Goal: Task Accomplishment & Management: Complete application form

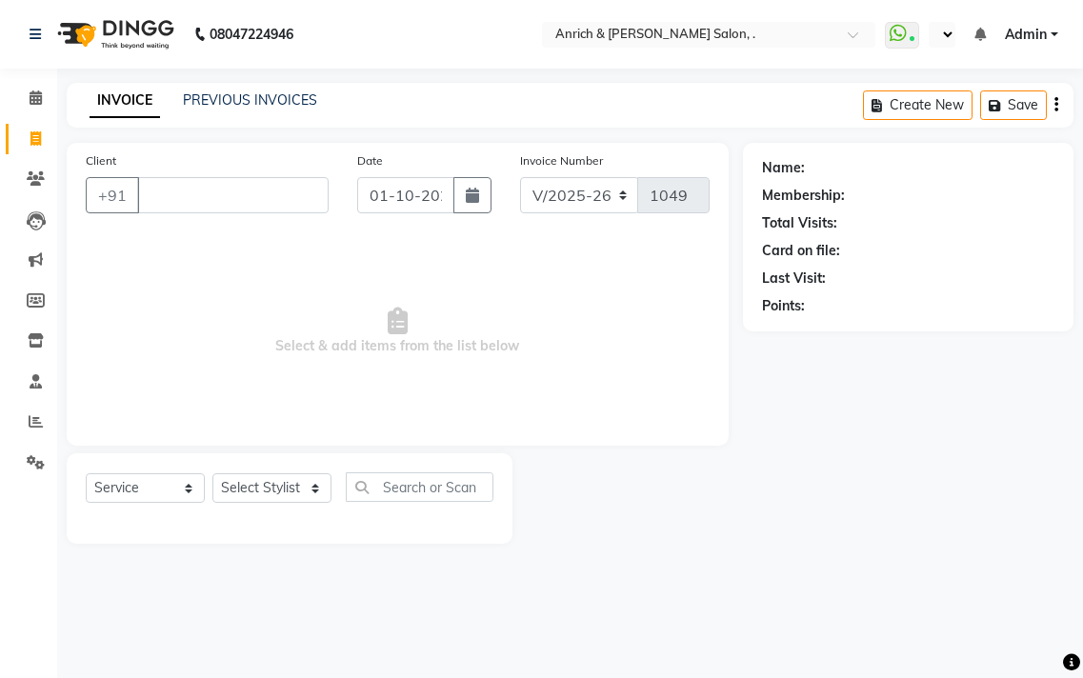
select select "5924"
select select "service"
click at [254, 188] on input "Client" at bounding box center [232, 195] width 191 height 36
type input "9702931522"
click at [272, 192] on span "Add Client" at bounding box center [279, 195] width 75 height 19
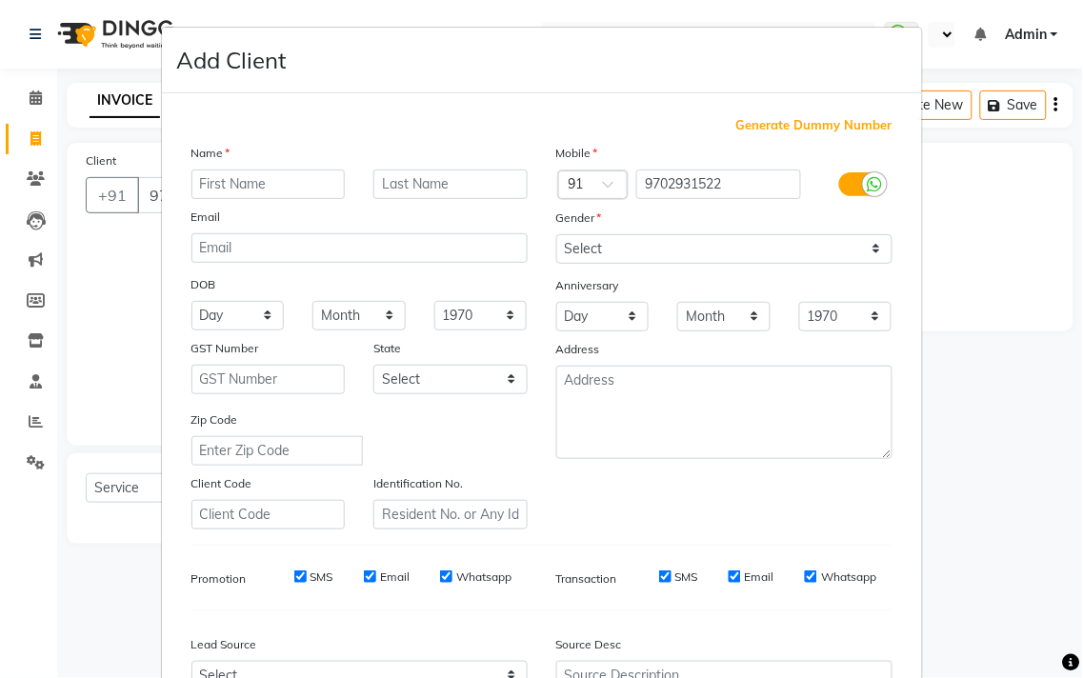
click at [286, 182] on input "text" at bounding box center [268, 185] width 154 height 30
type input "santosh"
click at [434, 177] on input "text" at bounding box center [450, 185] width 154 height 30
type input "mishra"
click at [869, 245] on select "Select [DEMOGRAPHIC_DATA] [DEMOGRAPHIC_DATA] Other Prefer Not To Say" at bounding box center [724, 249] width 336 height 30
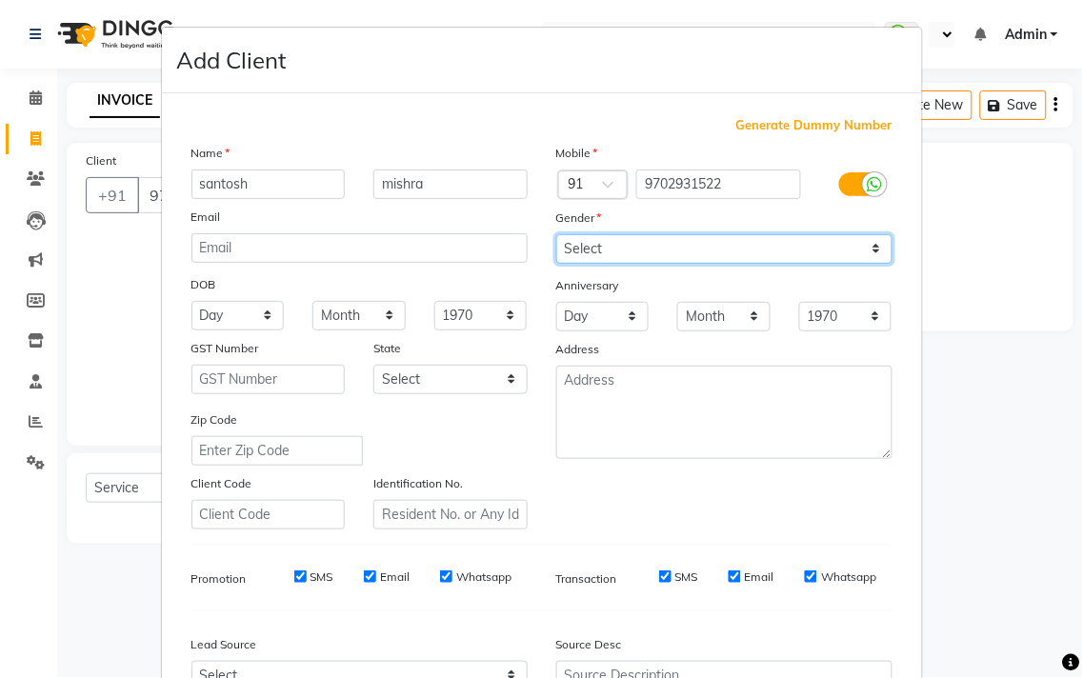
select select "[DEMOGRAPHIC_DATA]"
click at [556, 234] on select "Select [DEMOGRAPHIC_DATA] [DEMOGRAPHIC_DATA] Other Prefer Not To Say" at bounding box center [724, 249] width 336 height 30
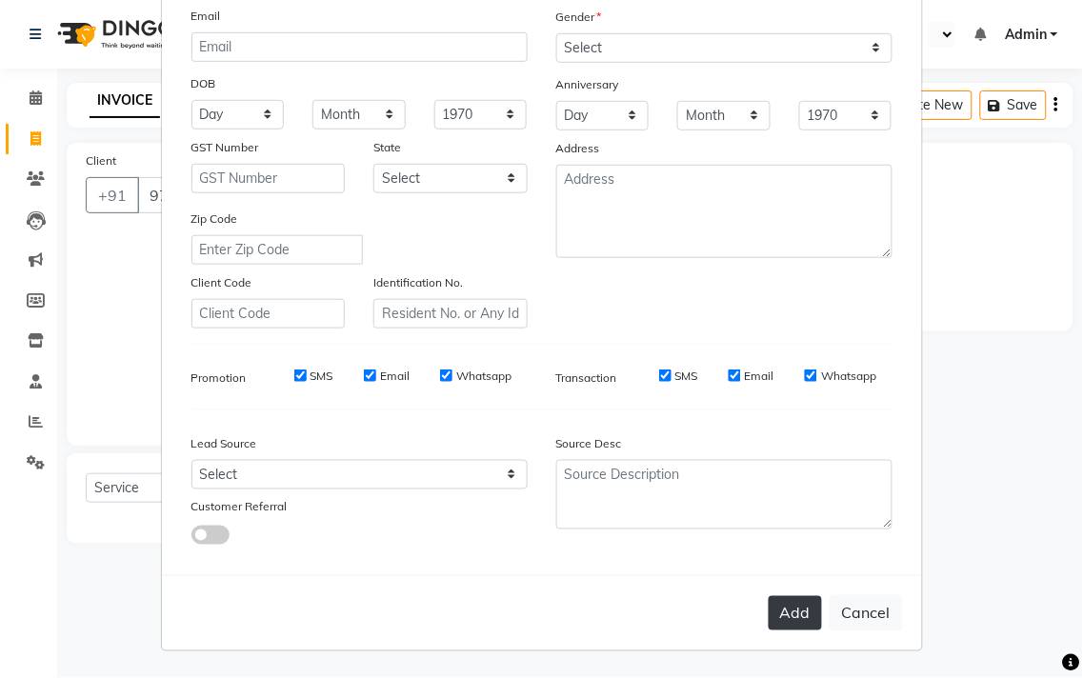
click at [793, 615] on button "Add" at bounding box center [795, 613] width 53 height 34
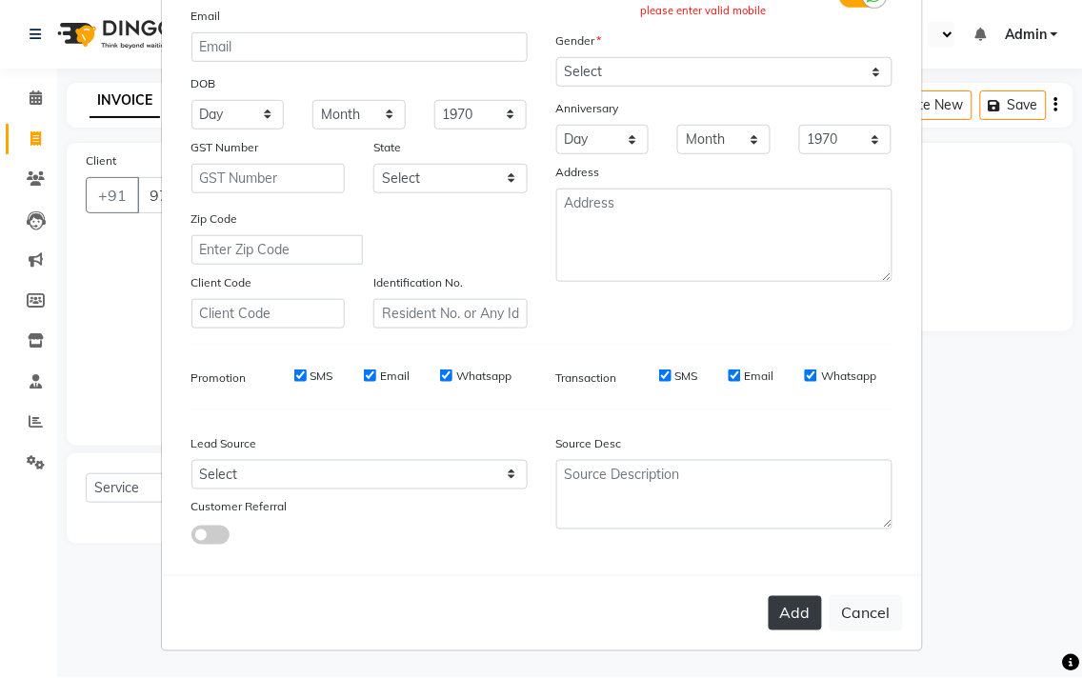
click at [781, 622] on button "Add" at bounding box center [795, 613] width 53 height 34
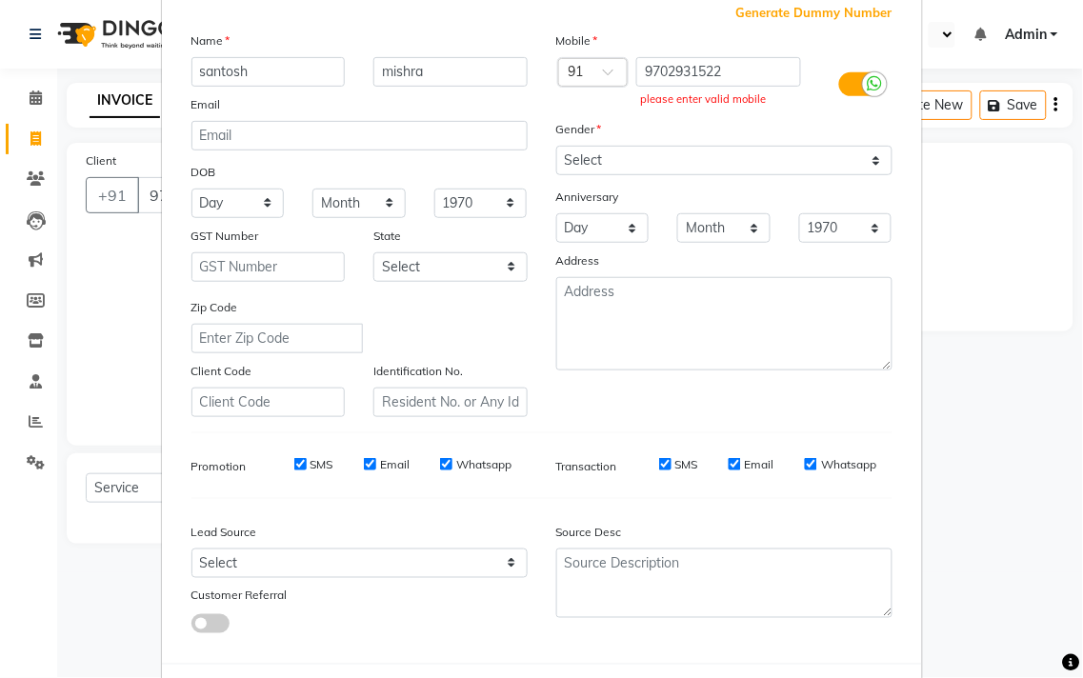
scroll to position [0, 0]
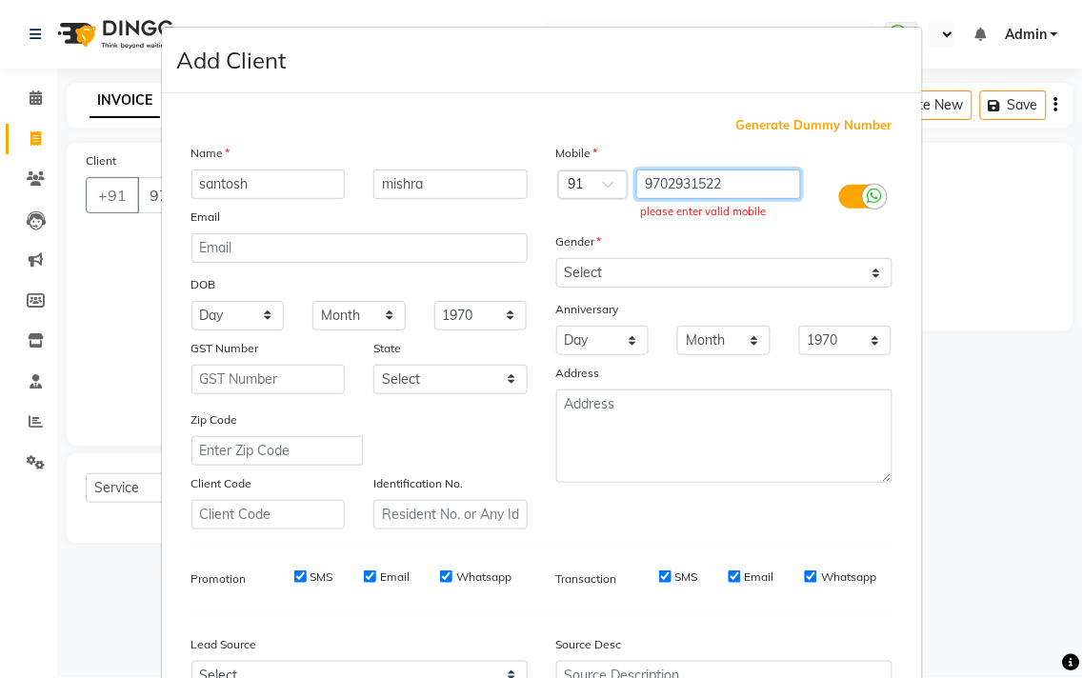
click at [763, 179] on input "9702931522" at bounding box center [718, 185] width 165 height 30
type input "9702931522"
click at [1003, 283] on ngb-modal-window "Add Client Generate Dummy Number Name [PERSON_NAME] Email DOB Day 01 02 03 04 0…" at bounding box center [541, 339] width 1083 height 678
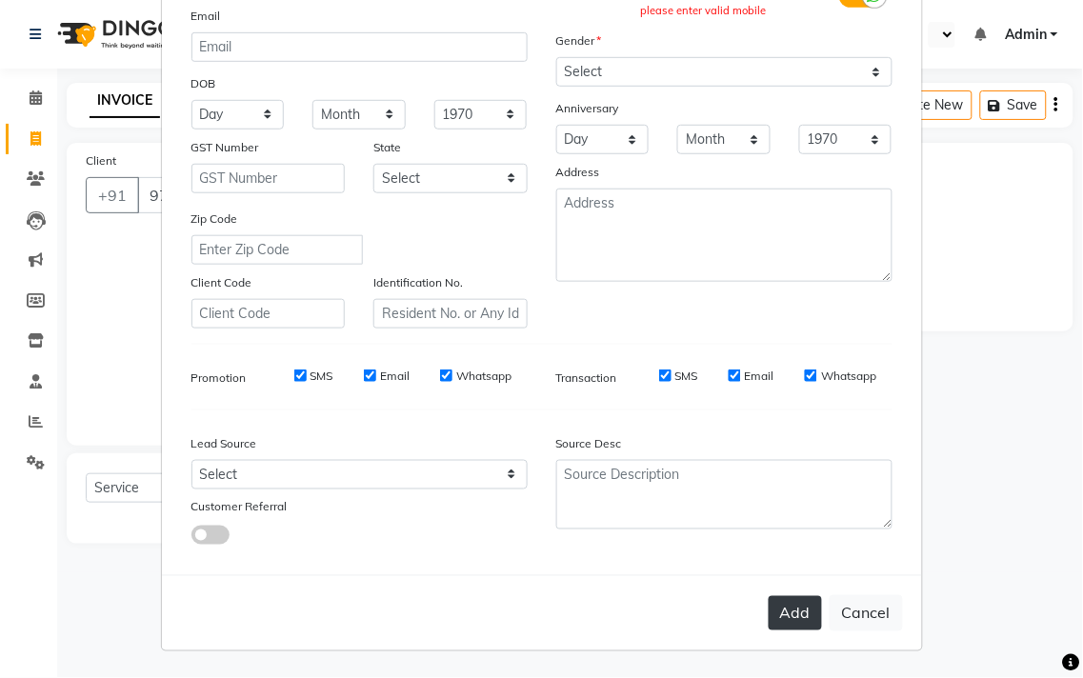
click at [786, 614] on button "Add" at bounding box center [795, 613] width 53 height 34
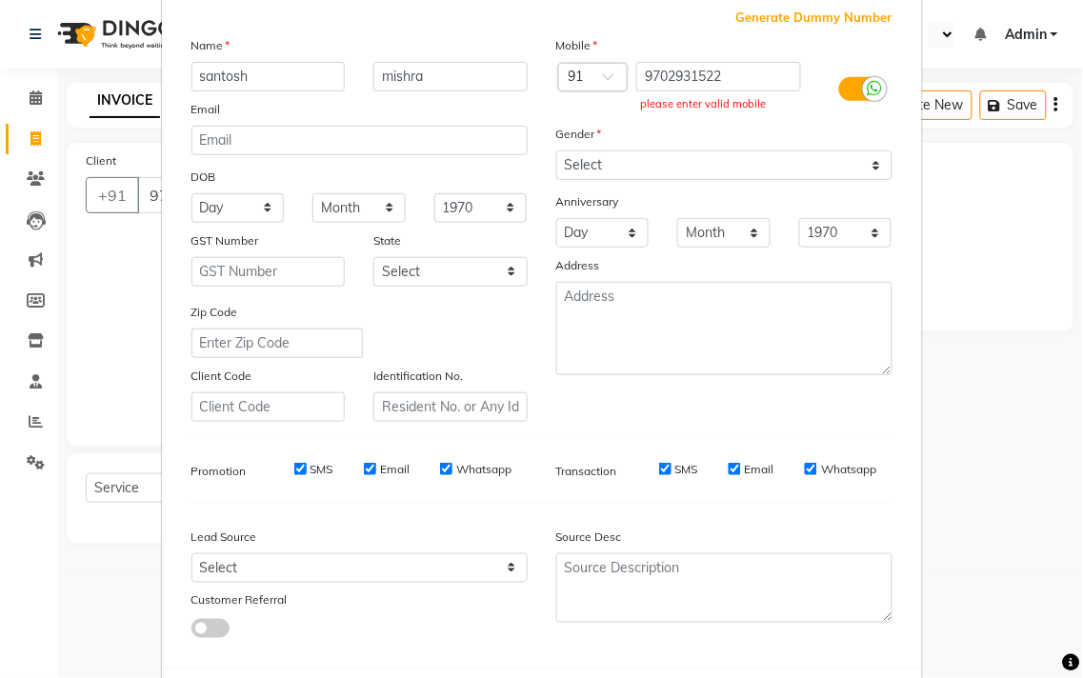
scroll to position [0, 0]
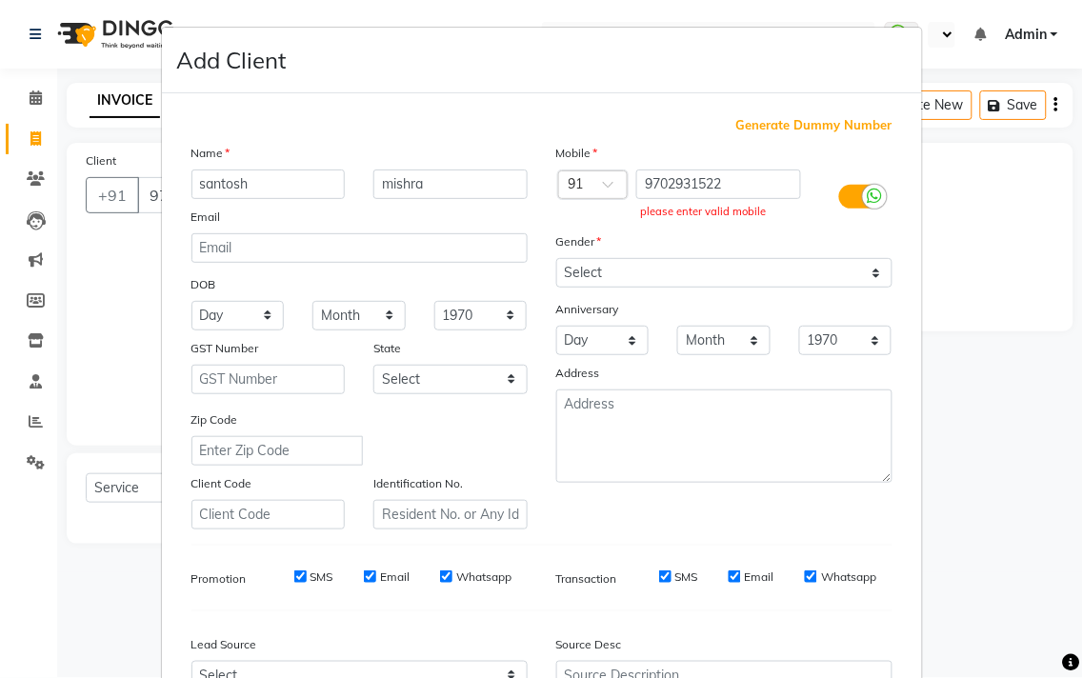
click at [871, 197] on icon at bounding box center [875, 196] width 15 height 17
click at [0, 0] on input "checkbox" at bounding box center [0, 0] width 0 height 0
click at [844, 193] on icon at bounding box center [851, 196] width 15 height 17
click at [0, 0] on input "checkbox" at bounding box center [0, 0] width 0 height 0
click at [775, 182] on input "9702931522" at bounding box center [718, 185] width 165 height 30
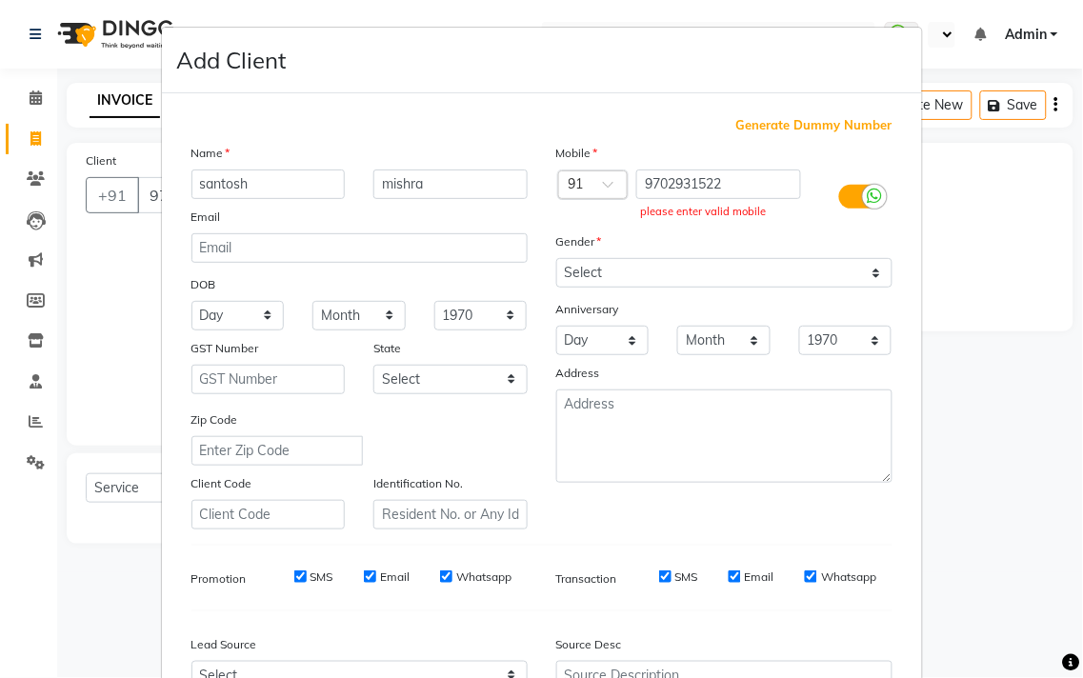
click at [603, 183] on span at bounding box center [615, 190] width 24 height 20
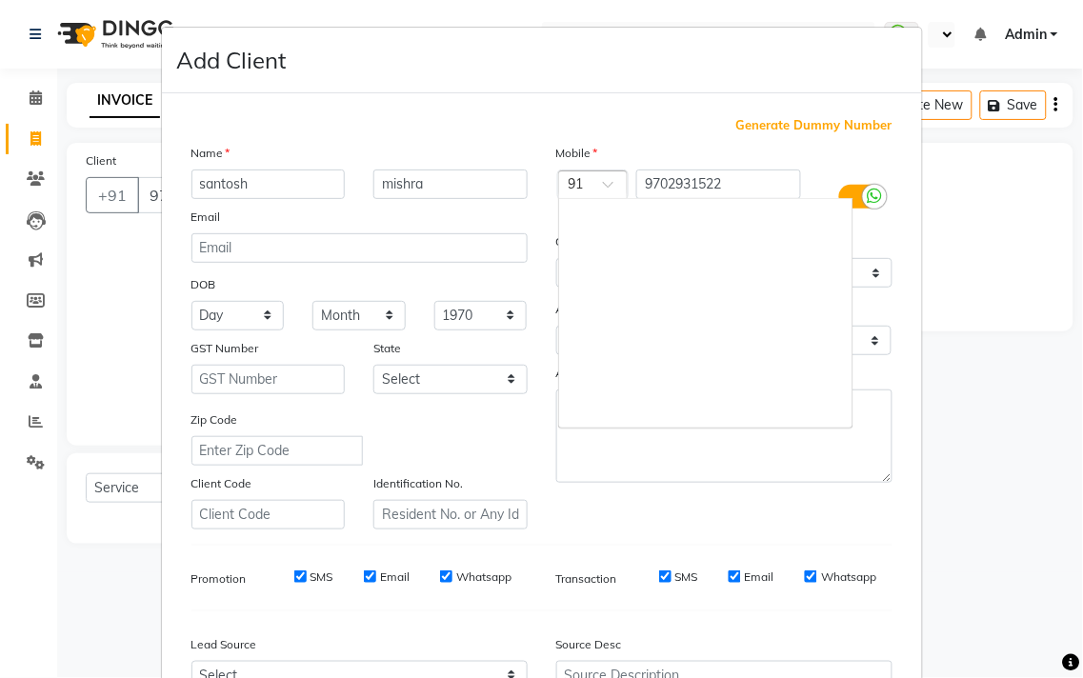
scroll to position [3453, 0]
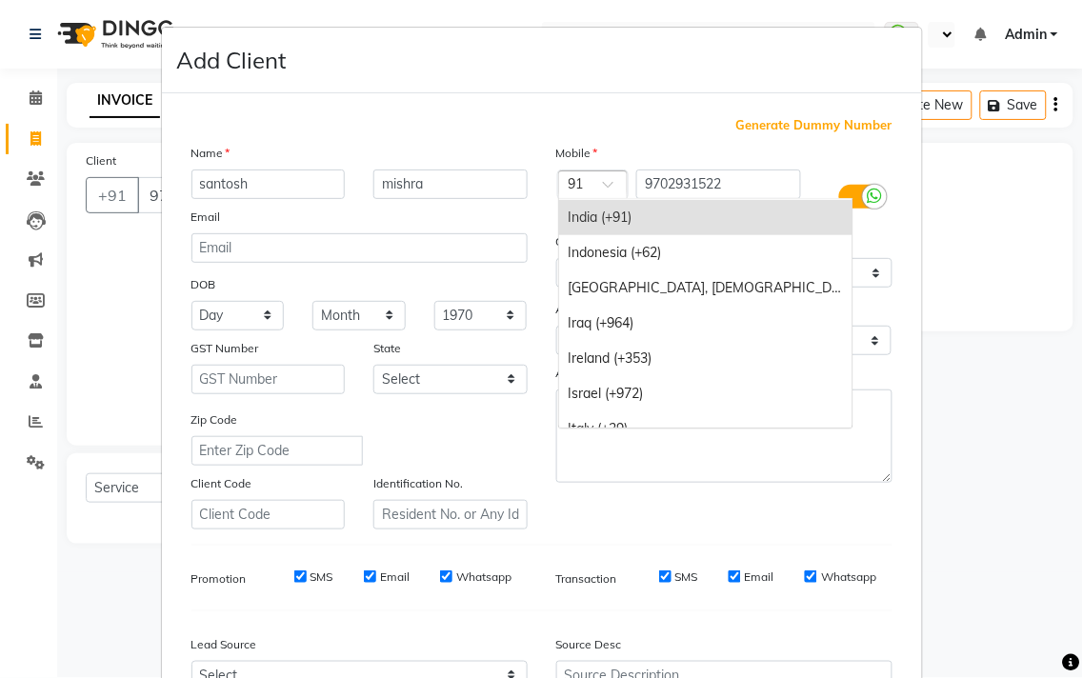
click at [632, 215] on div "India (+91)" at bounding box center [705, 217] width 293 height 35
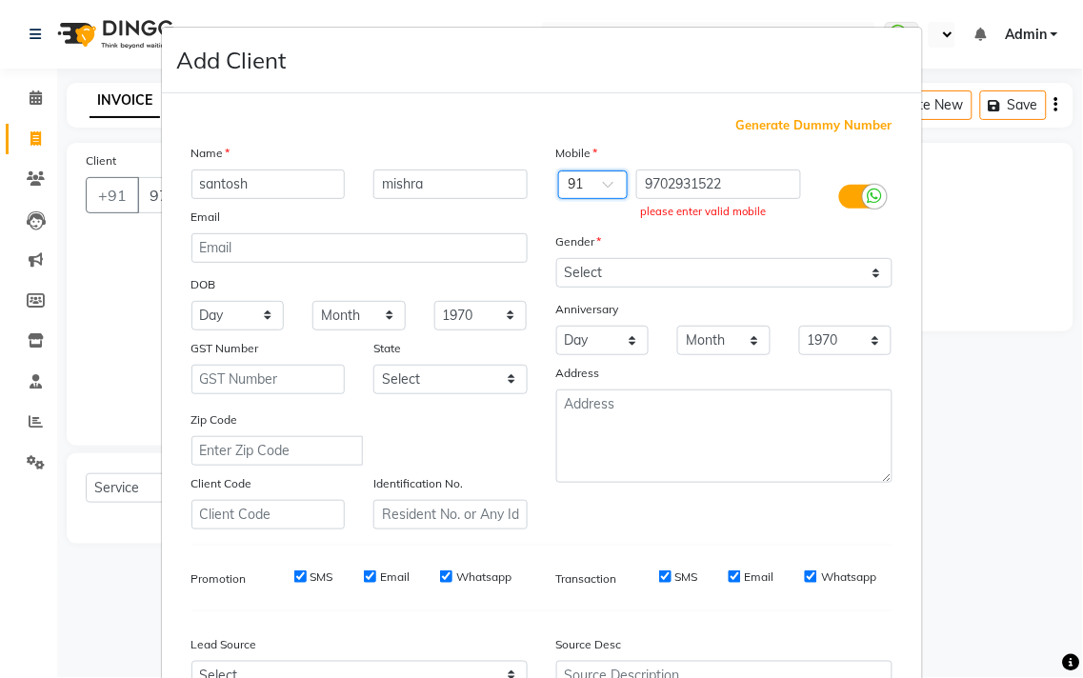
scroll to position [202, 0]
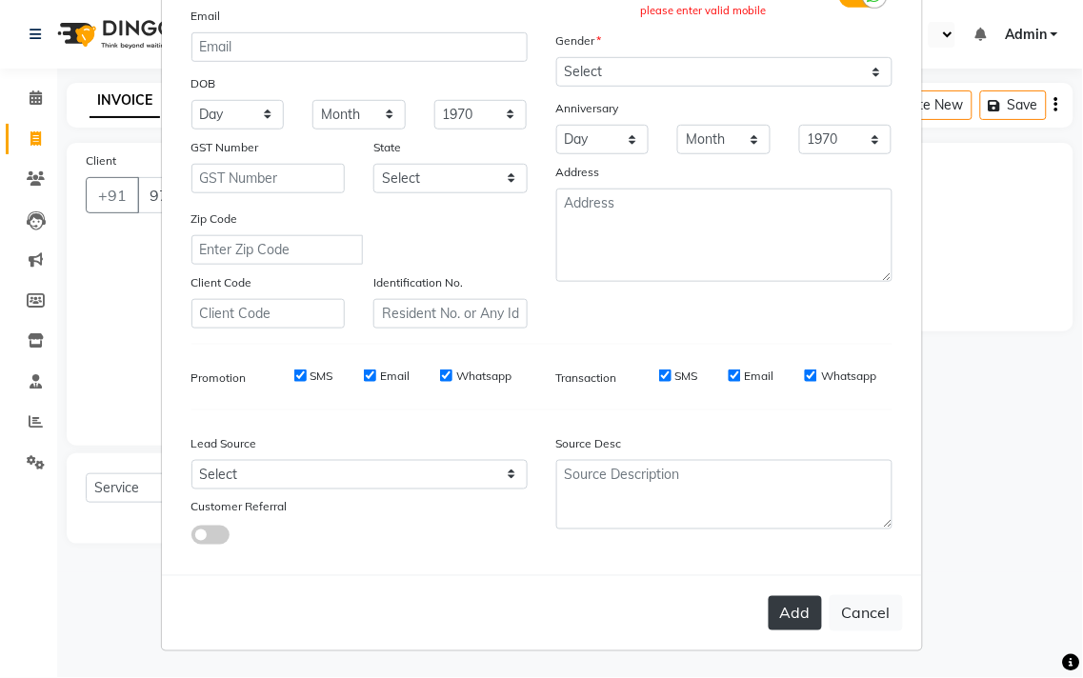
click at [789, 608] on button "Add" at bounding box center [795, 613] width 53 height 34
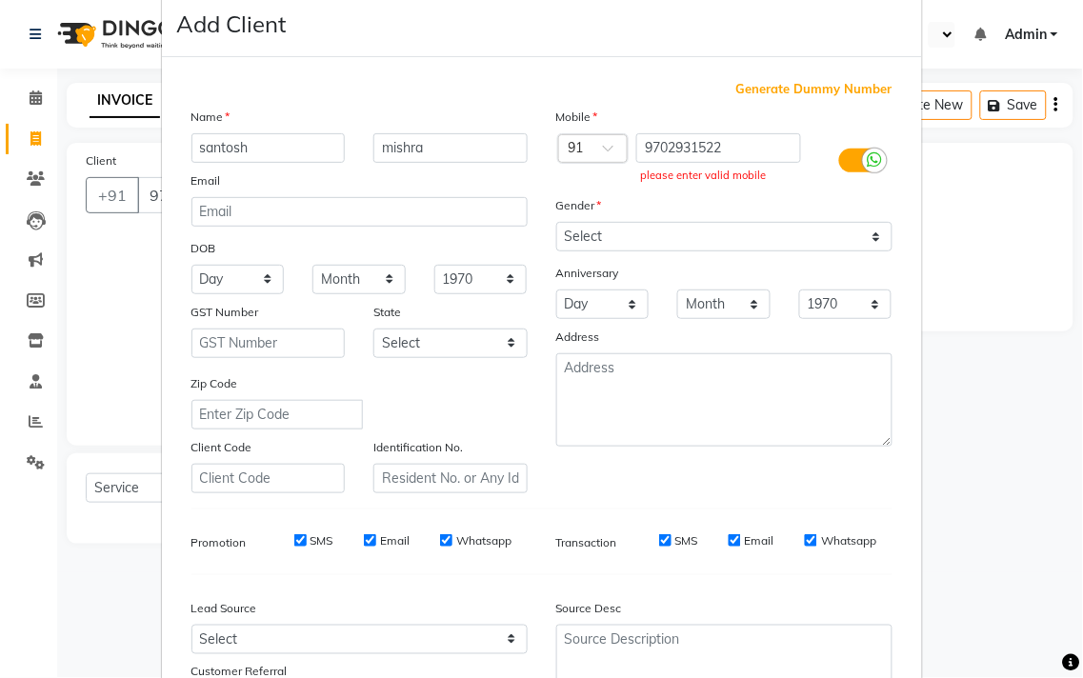
scroll to position [0, 0]
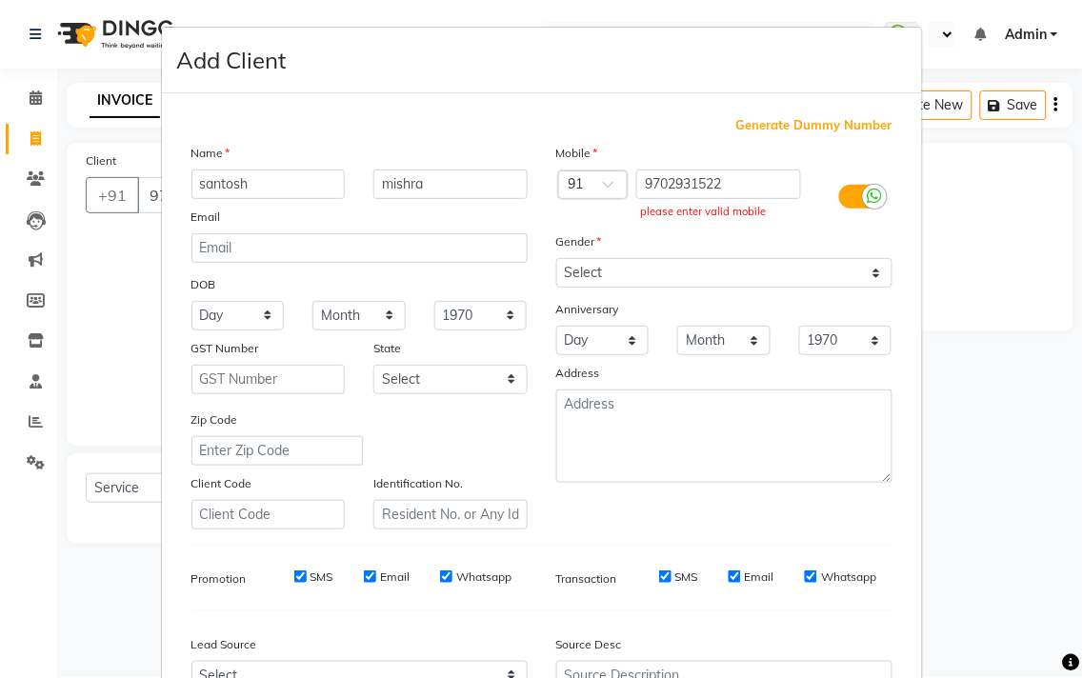
click at [770, 227] on div "Mobile Country Code × 91 9702931522 please enter valid mobile Gender Select [DE…" at bounding box center [724, 336] width 365 height 387
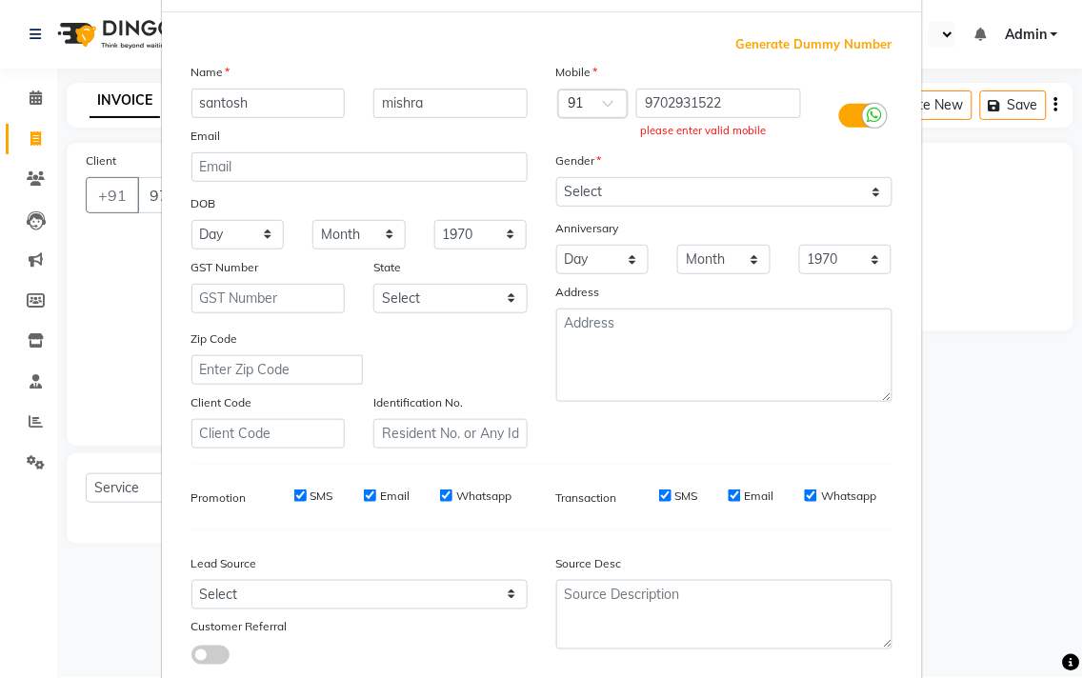
scroll to position [202, 0]
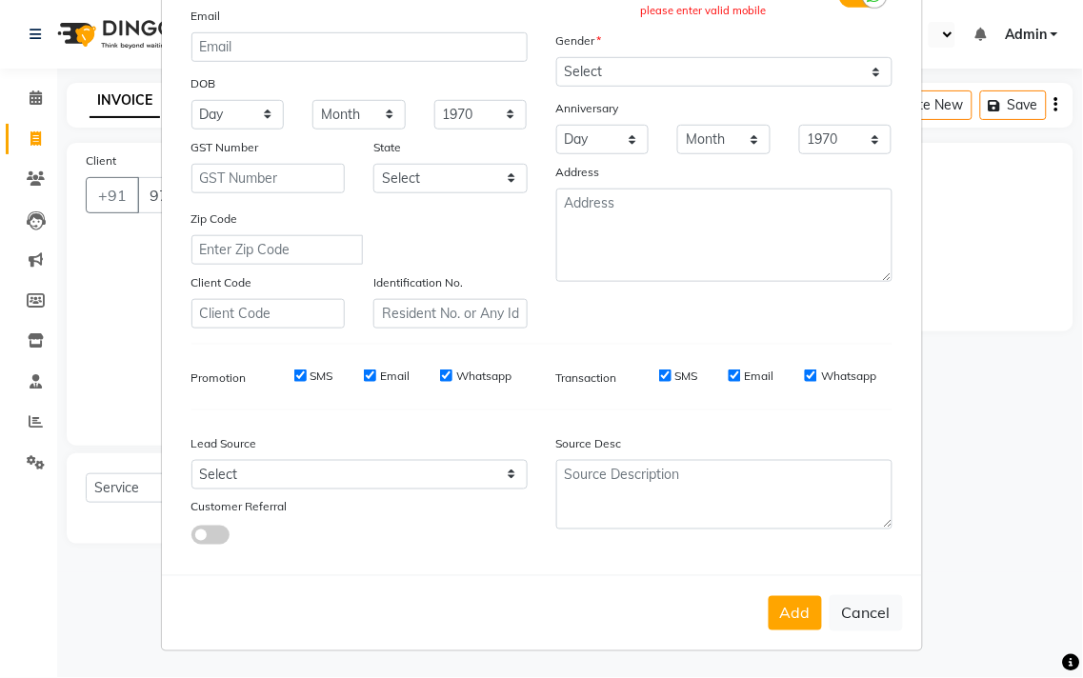
click at [848, 613] on button "Cancel" at bounding box center [866, 613] width 73 height 36
select select
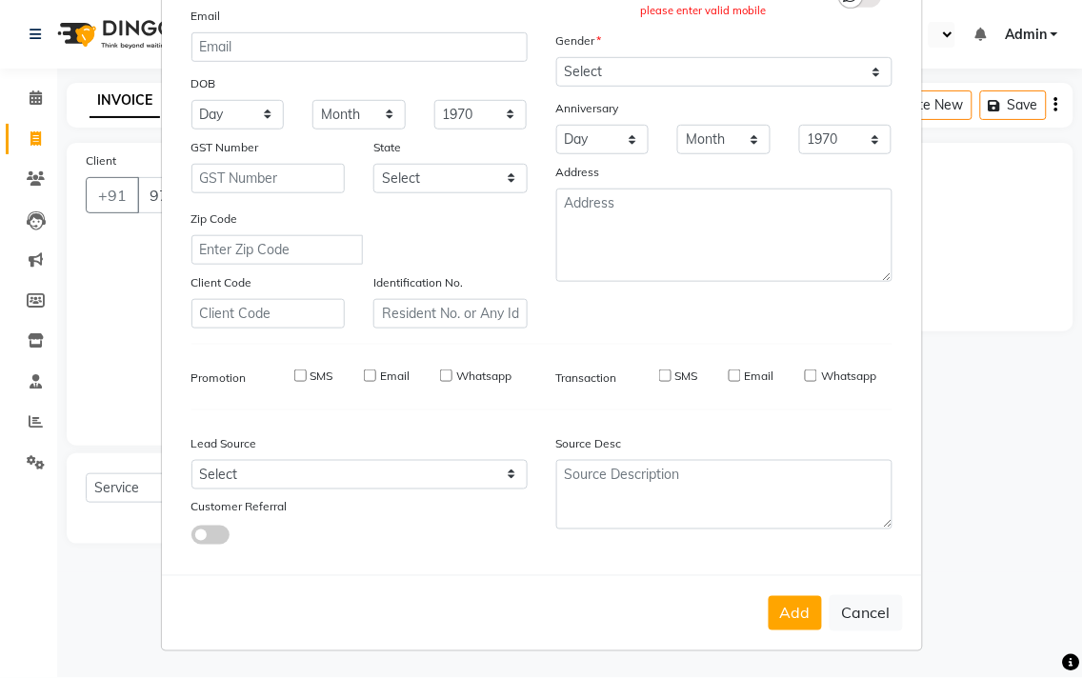
select select
checkbox input "false"
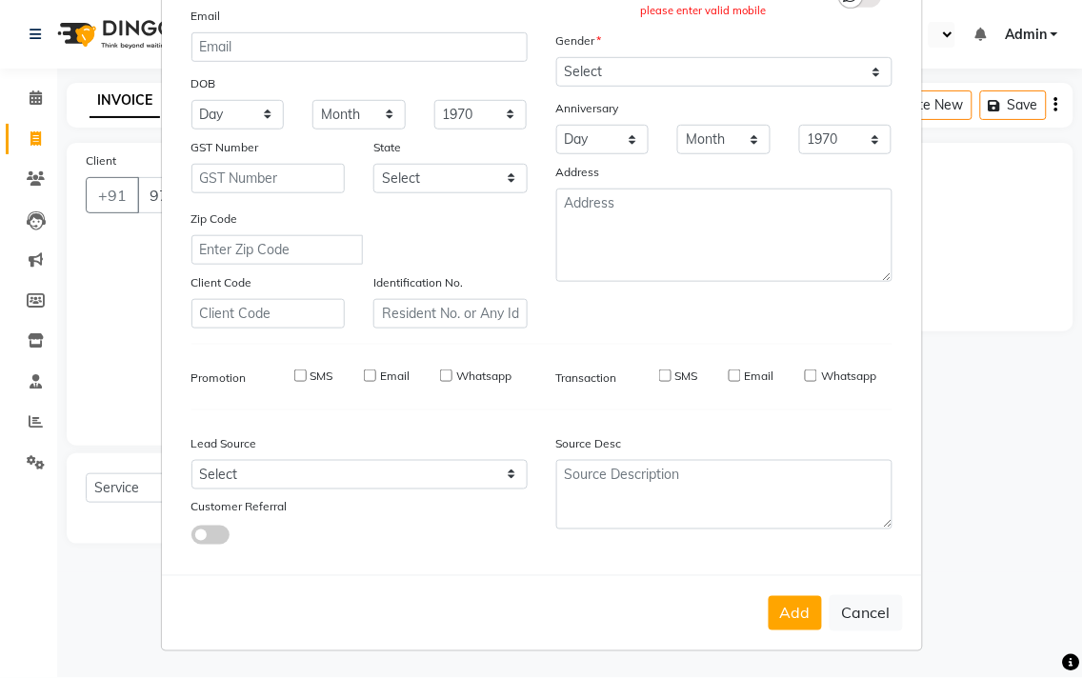
checkbox input "false"
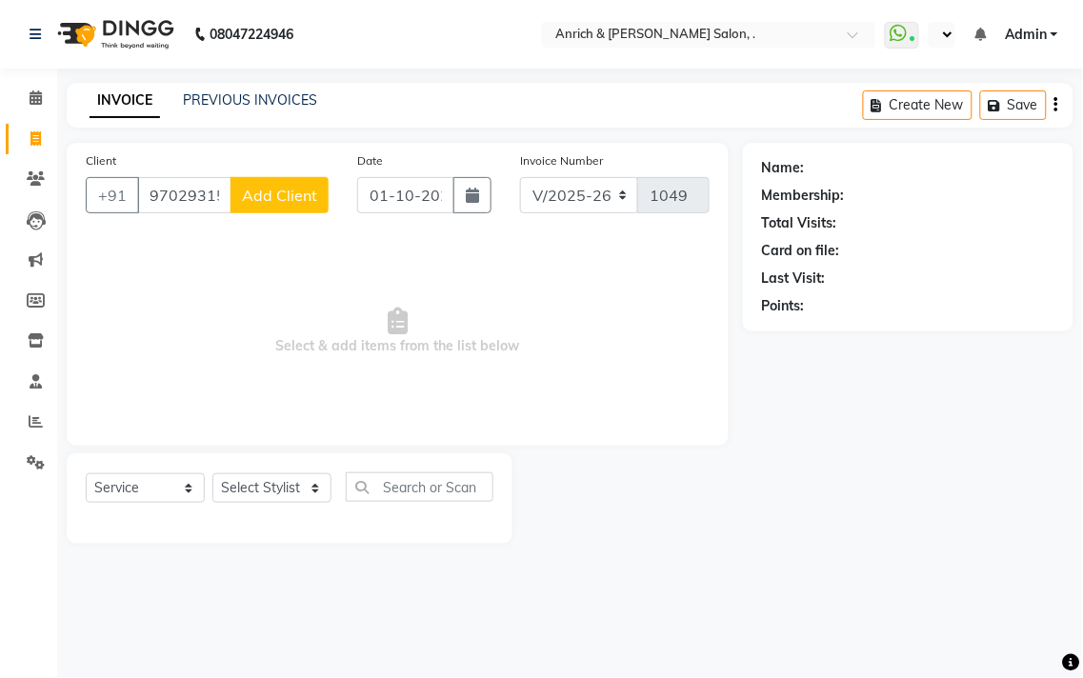
click at [263, 202] on span "Add Client" at bounding box center [279, 195] width 75 height 19
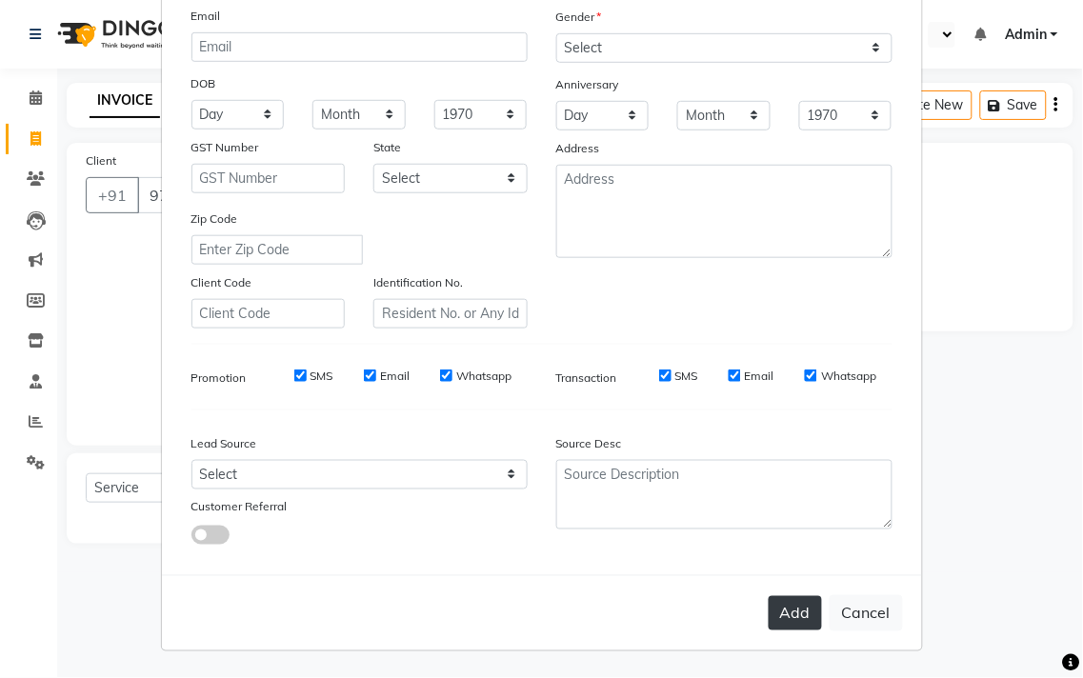
click at [802, 624] on button "Add" at bounding box center [795, 613] width 53 height 34
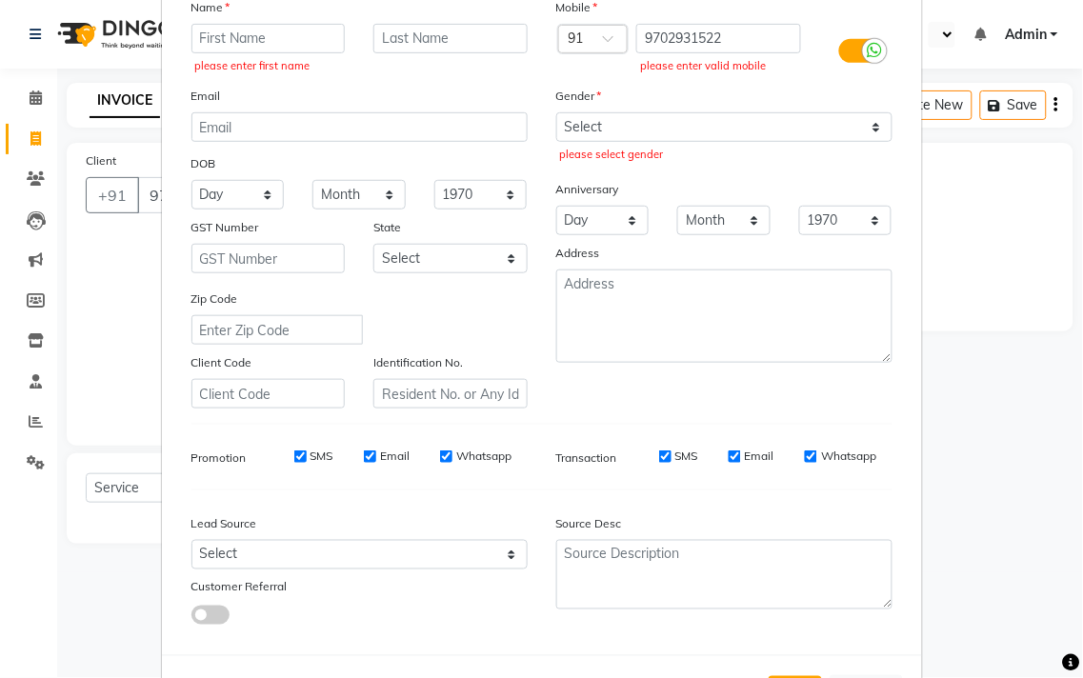
scroll to position [0, 0]
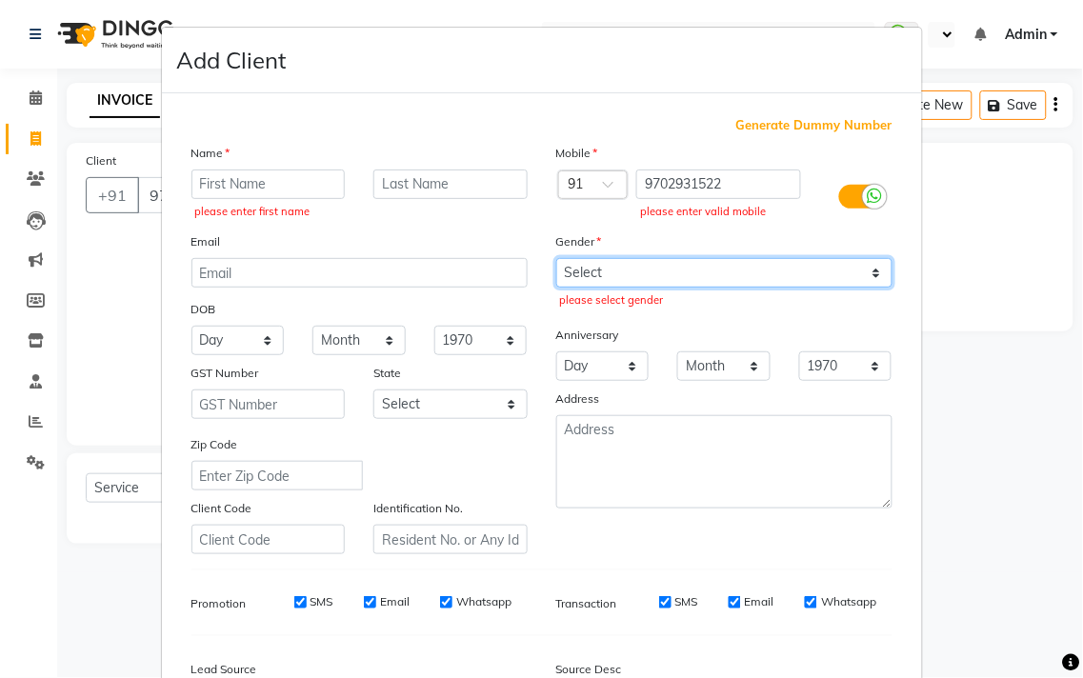
click at [859, 272] on select "Select [DEMOGRAPHIC_DATA] [DEMOGRAPHIC_DATA] Other Prefer Not To Say" at bounding box center [724, 273] width 336 height 30
click at [556, 258] on select "Select [DEMOGRAPHIC_DATA] [DEMOGRAPHIC_DATA] Other Prefer Not To Say" at bounding box center [724, 273] width 336 height 30
click at [867, 278] on select "Select [DEMOGRAPHIC_DATA] [DEMOGRAPHIC_DATA] Other Prefer Not To Say" at bounding box center [724, 273] width 336 height 30
select select "[DEMOGRAPHIC_DATA]"
click at [556, 258] on select "Select [DEMOGRAPHIC_DATA] [DEMOGRAPHIC_DATA] Other Prefer Not To Say" at bounding box center [724, 273] width 336 height 30
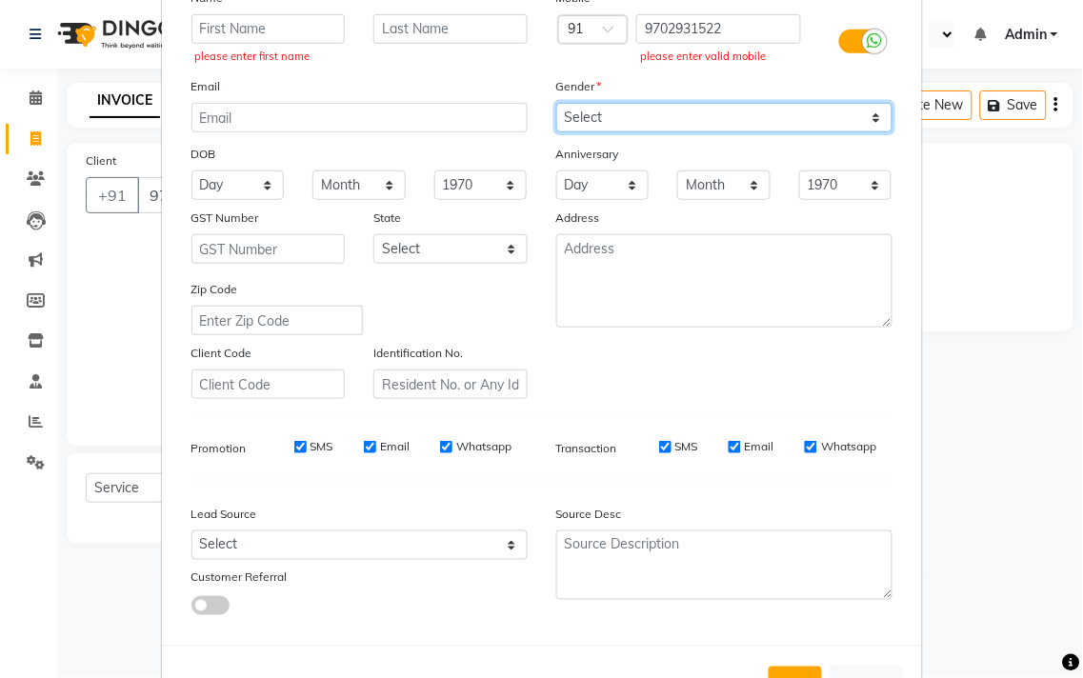
scroll to position [229, 0]
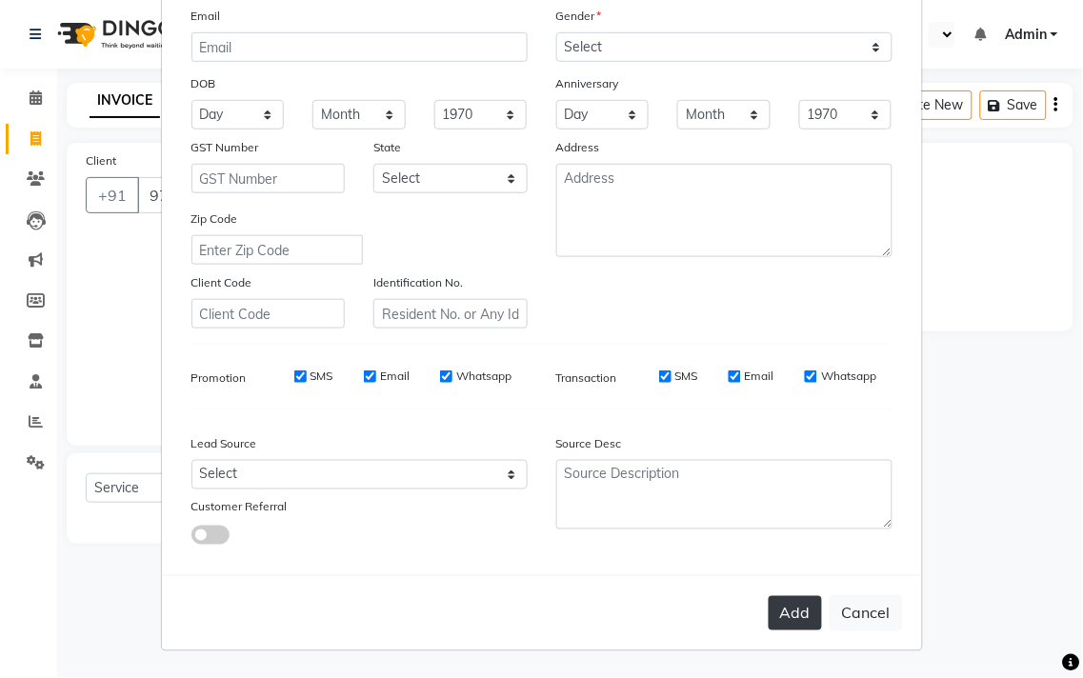
click at [792, 606] on button "Add" at bounding box center [795, 613] width 53 height 34
